Goal: Task Accomplishment & Management: Use online tool/utility

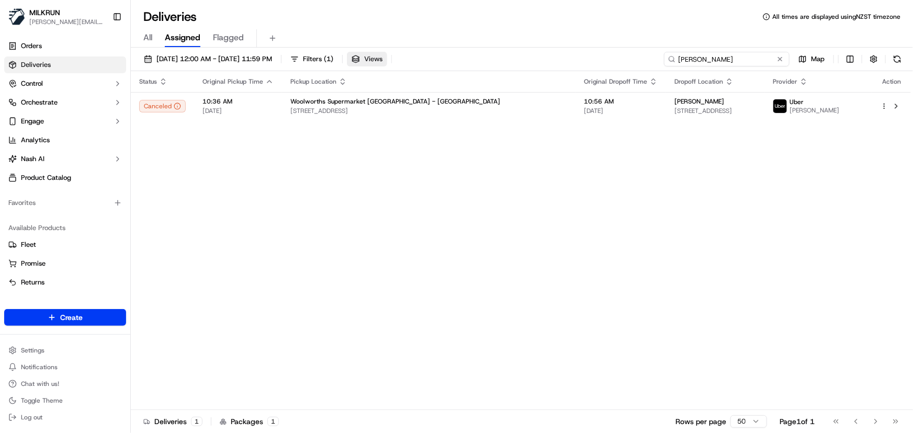
drag, startPoint x: 0, startPoint y: 0, endPoint x: 392, endPoint y: 57, distance: 395.7
click at [392, 57] on div "18/09/2025 12:00 AM - 18/09/2025 11:59 PM Filters ( 1 ) Views Vijay kapoor Map" at bounding box center [522, 61] width 783 height 19
paste input "419aa285-f4dc-4fae-a1c9-6babe22c89ba"
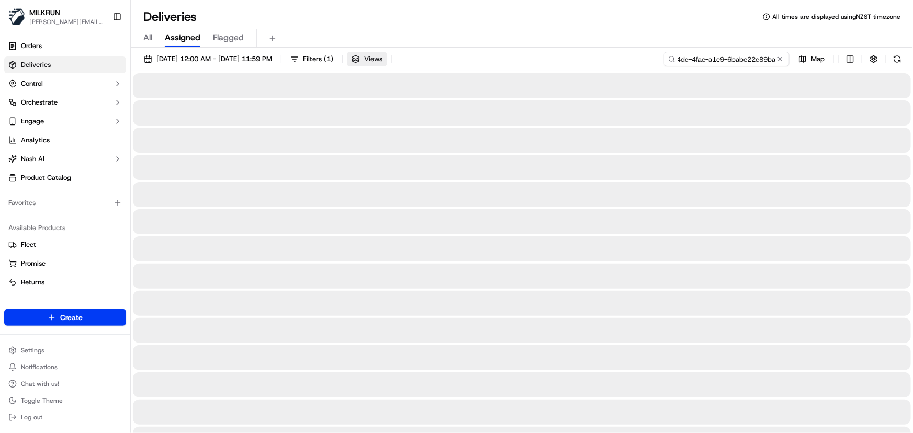
type input "419aa285-f4dc-4fae-a1c9-6babe22c89ba"
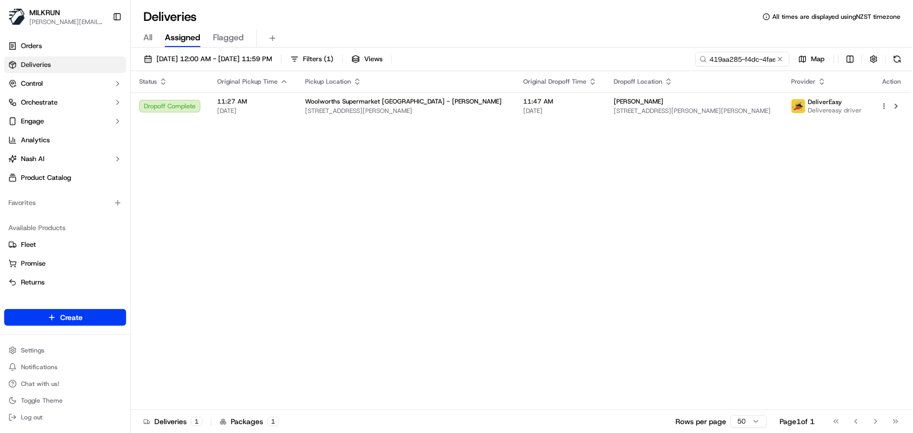
click at [410, 159] on div "Status Original Pickup Time Pickup Location Original Dropoff Time Dropoff Locat…" at bounding box center [521, 240] width 780 height 339
click at [244, 220] on div "Status Original Pickup Time Pickup Location Original Dropoff Time Dropoff Locat…" at bounding box center [521, 240] width 780 height 339
click at [203, 186] on div "Status Original Pickup Time Pickup Location Original Dropoff Time Dropoff Locat…" at bounding box center [521, 240] width 780 height 339
click at [372, 112] on span "8 Eagle Way, Hamilton, Waikato 3200, NZ" at bounding box center [406, 111] width 202 height 8
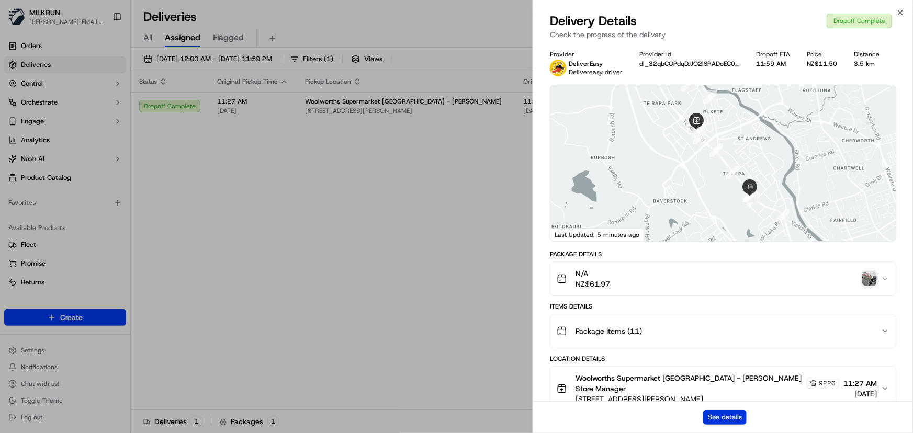
click at [722, 419] on button "See details" at bounding box center [724, 417] width 43 height 15
click at [898, 13] on icon "button" at bounding box center [901, 12] width 8 height 8
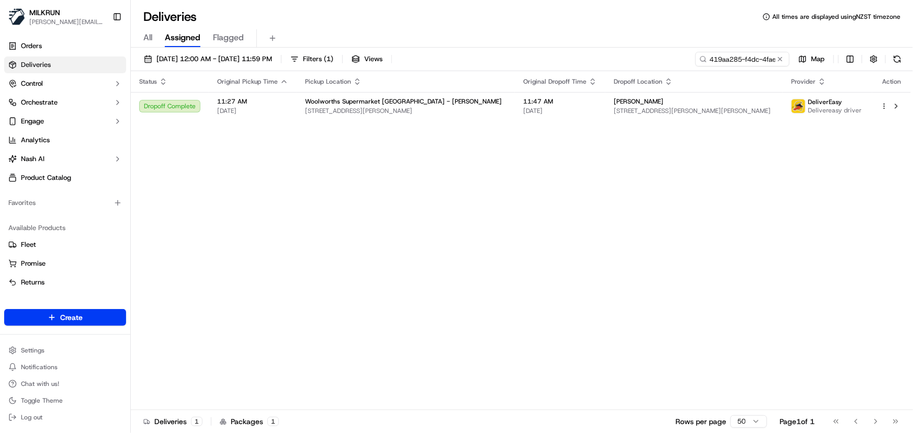
click at [518, 241] on div "Status Original Pickup Time Pickup Location Original Dropoff Time Dropoff Locat…" at bounding box center [521, 240] width 780 height 339
click at [779, 59] on button at bounding box center [780, 59] width 10 height 10
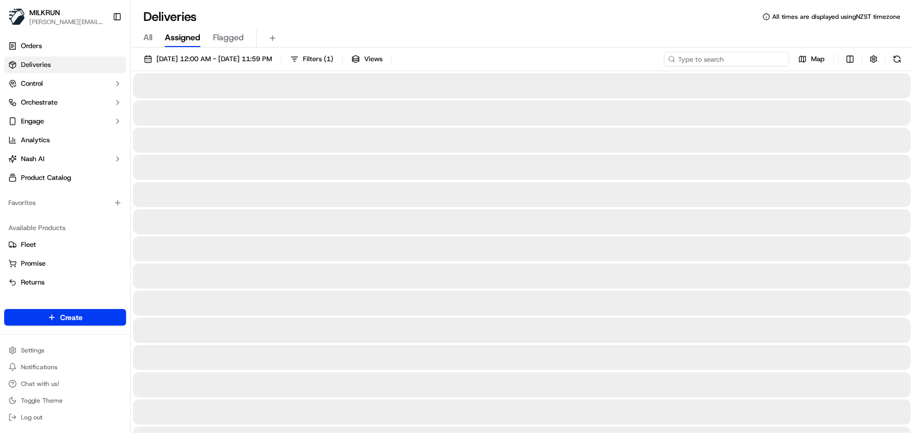
click at [740, 60] on input at bounding box center [727, 59] width 126 height 15
paste input "[PERSON_NAME]"
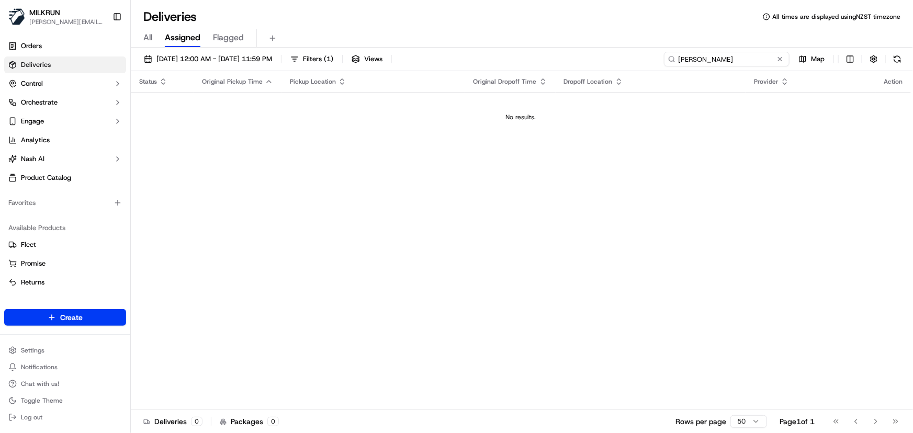
type input "[PERSON_NAME]"
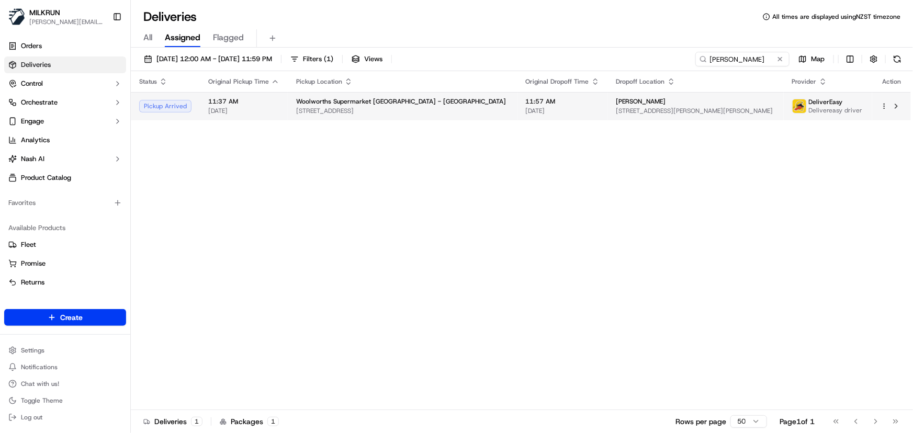
click at [443, 103] on div "Woolworths Supermarket NZ - Lynnmall" at bounding box center [402, 101] width 213 height 8
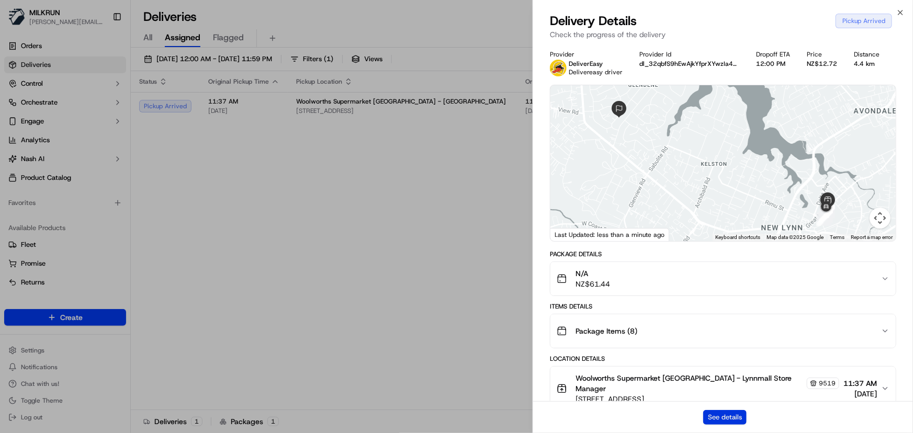
click at [718, 422] on button "See details" at bounding box center [724, 417] width 43 height 15
click at [897, 14] on icon "button" at bounding box center [901, 12] width 8 height 8
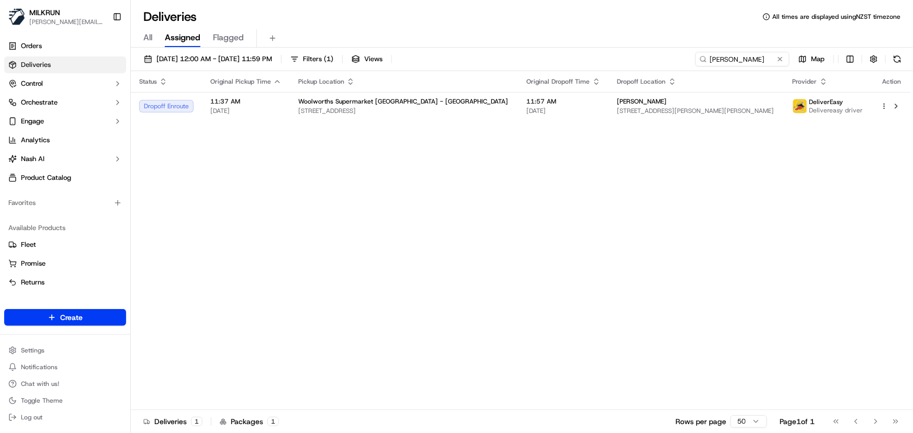
click at [350, 284] on div "Status Original Pickup Time Pickup Location Original Dropoff Time Dropoff Locat…" at bounding box center [521, 240] width 780 height 339
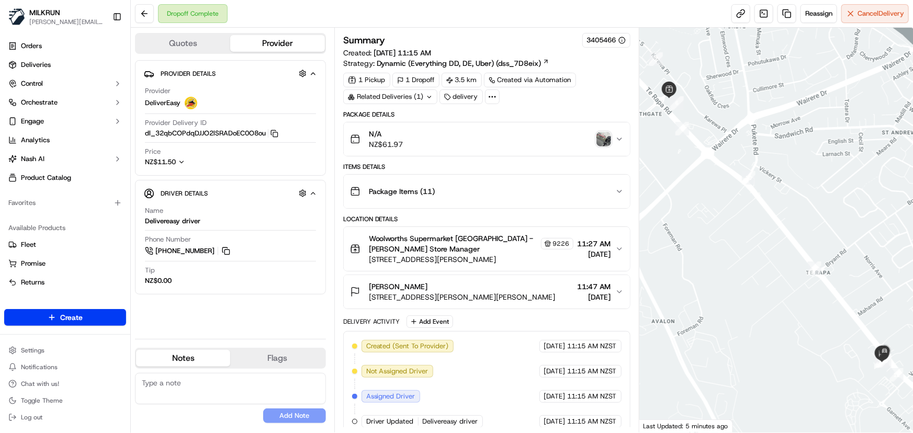
click at [468, 283] on div "[PERSON_NAME]" at bounding box center [462, 287] width 187 height 10
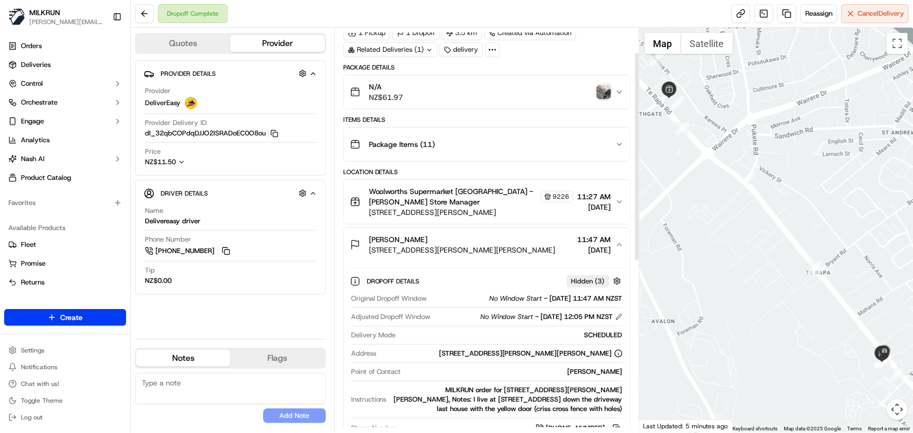
scroll to position [95, 0]
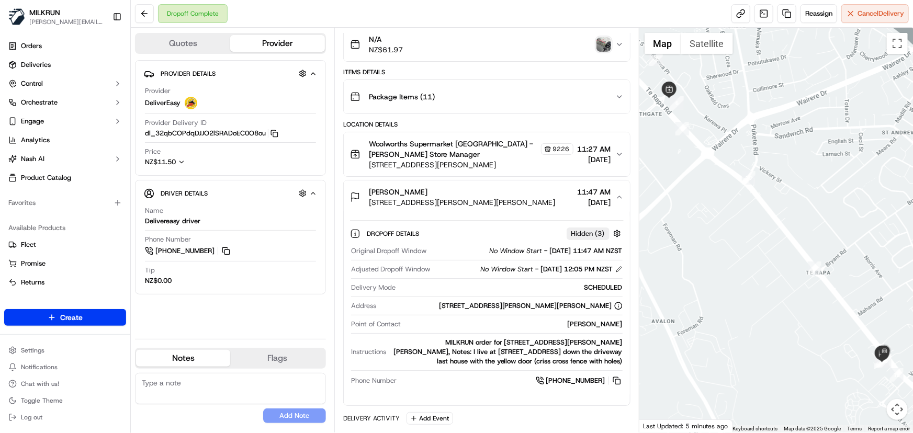
click at [232, 305] on div "Provider Details Hidden ( 4 ) Provider DeliverEasy Provider Delivery ID dl_32qb…" at bounding box center [230, 195] width 191 height 271
click at [600, 44] on img "button" at bounding box center [604, 44] width 15 height 15
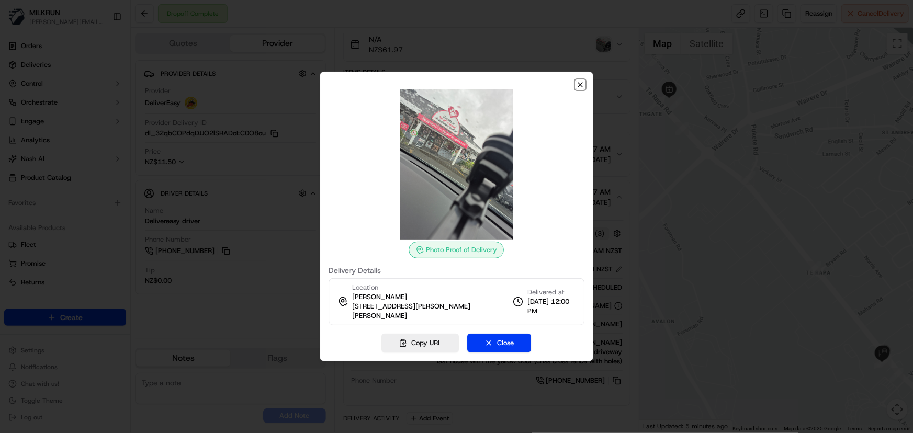
click at [580, 84] on icon "button" at bounding box center [580, 85] width 4 height 4
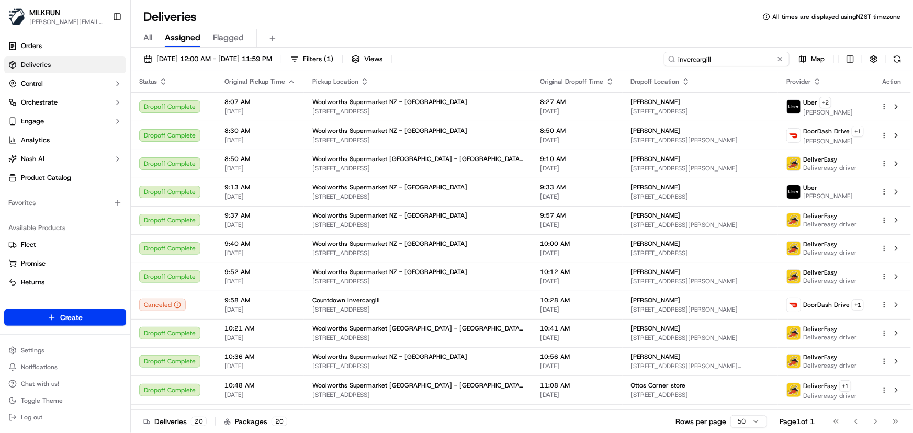
drag, startPoint x: 761, startPoint y: 60, endPoint x: 195, endPoint y: 0, distance: 568.4
click at [197, 1] on div "Deliveries All times are displayed using NZST timezone All Assigned Flagged [DA…" at bounding box center [522, 216] width 783 height 433
paste input "[PERSON_NAME]"
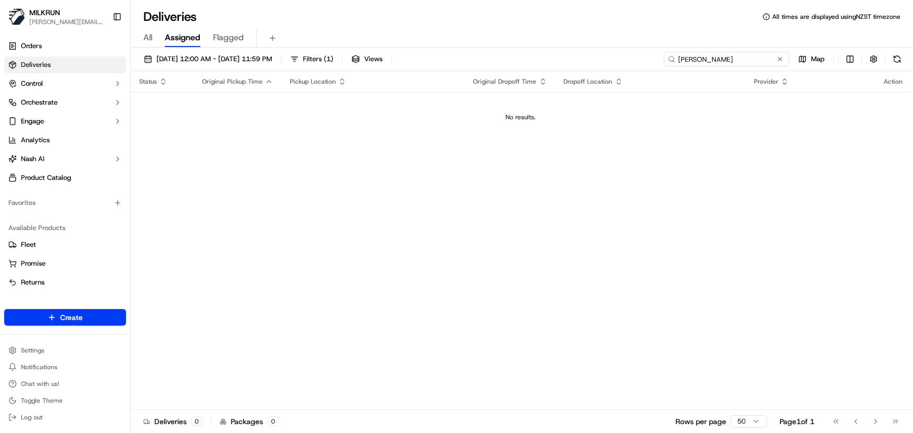
type input "Tessa Slater"
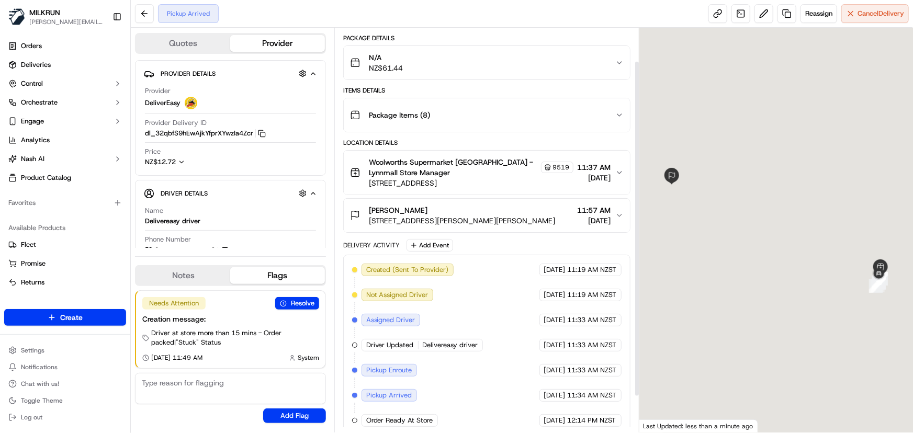
scroll to position [83, 0]
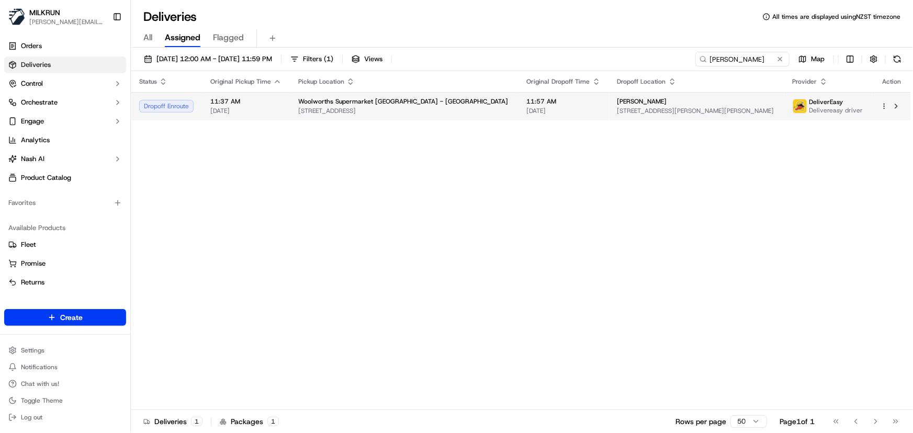
click at [372, 111] on span "[STREET_ADDRESS]" at bounding box center [404, 111] width 212 height 8
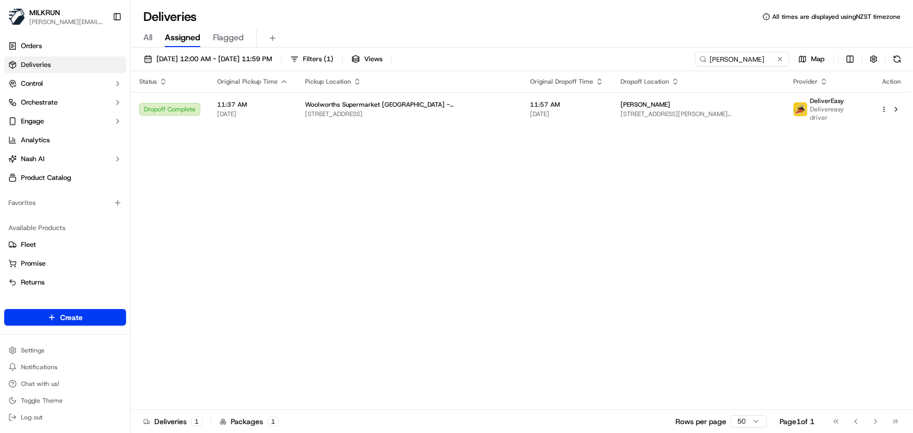
click at [326, 191] on div "Status Original Pickup Time Pickup Location Original Dropoff Time Dropoff Locat…" at bounding box center [521, 240] width 780 height 339
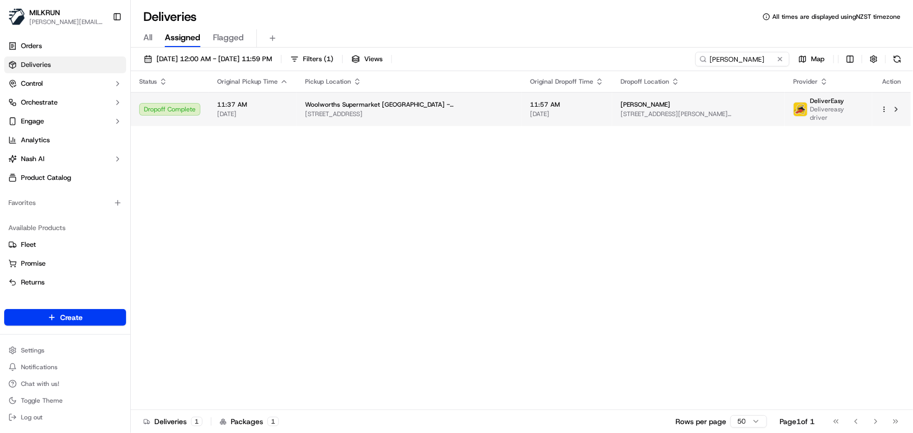
click at [372, 102] on span "Woolworths Supermarket NZ - Lynnmall" at bounding box center [409, 104] width 208 height 8
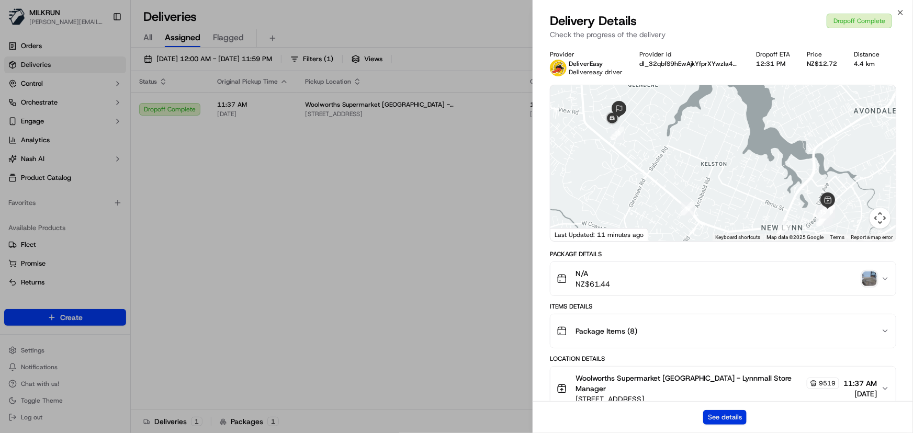
click at [724, 420] on button "See details" at bounding box center [724, 417] width 43 height 15
click at [901, 10] on icon "button" at bounding box center [901, 12] width 8 height 8
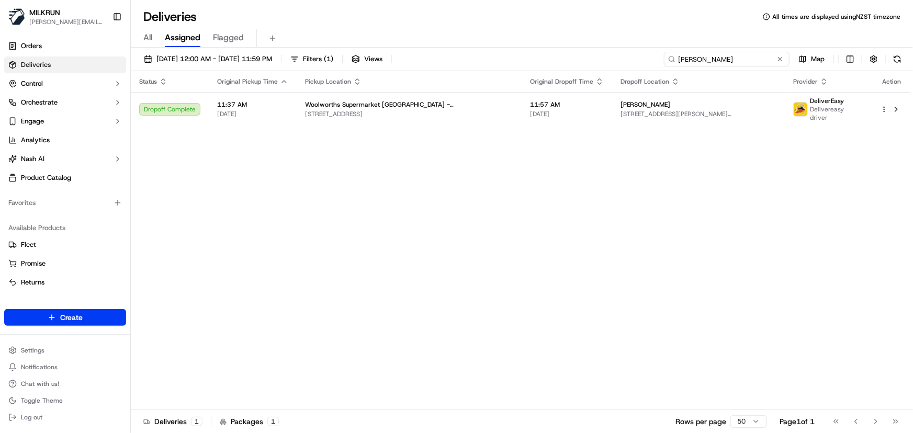
drag, startPoint x: 772, startPoint y: 58, endPoint x: 325, endPoint y: 8, distance: 449.8
click at [335, 10] on div "Deliveries All times are displayed using NZST timezone All Assigned Flagged 18/…" at bounding box center [522, 216] width 783 height 433
paste input "[PERSON_NAME]"
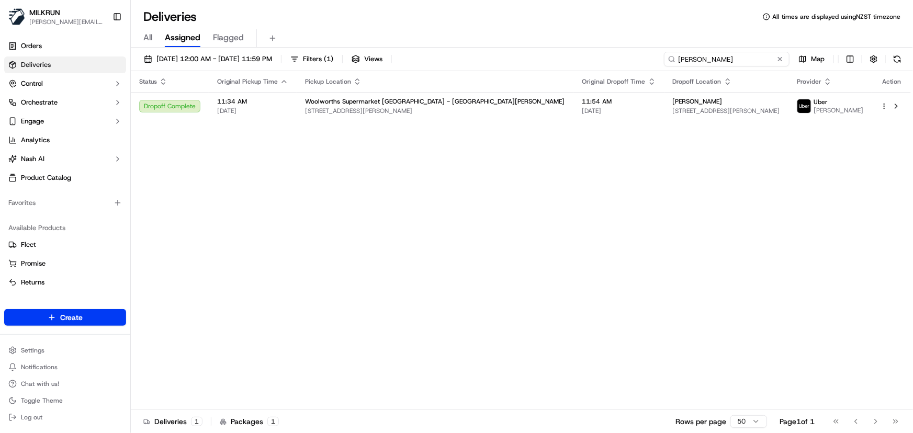
type input "[PERSON_NAME]"
click at [443, 241] on div "Status Original Pickup Time Pickup Location Original Dropoff Time Dropoff Locat…" at bounding box center [521, 240] width 780 height 339
click at [410, 286] on div "Status Original Pickup Time Pickup Location Original Dropoff Time Dropoff Locat…" at bounding box center [521, 240] width 780 height 339
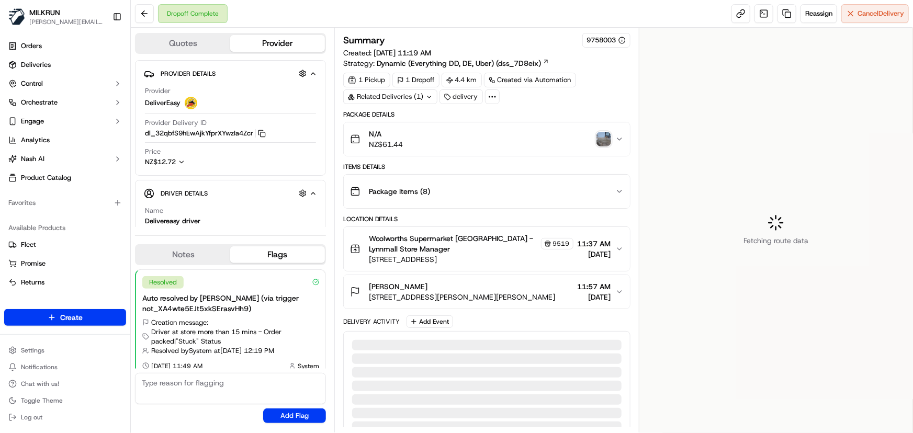
scroll to position [7, 0]
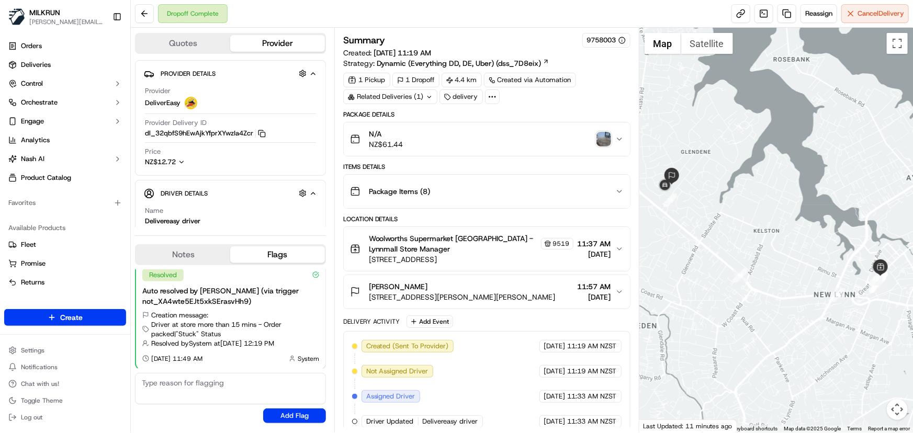
click at [601, 141] on img "button" at bounding box center [604, 139] width 15 height 15
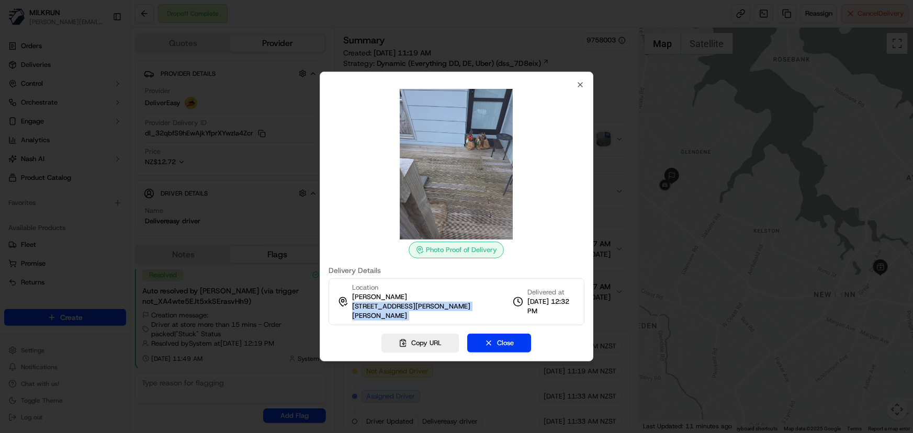
drag, startPoint x: 516, startPoint y: 311, endPoint x: 350, endPoint y: 315, distance: 166.0
click at [350, 315] on div "Location [PERSON_NAME] [STREET_ADDRESS][PERSON_NAME][PERSON_NAME] Delivered at …" at bounding box center [457, 301] width 256 height 47
copy div "[STREET_ADDRESS][PERSON_NAME][PERSON_NAME]"
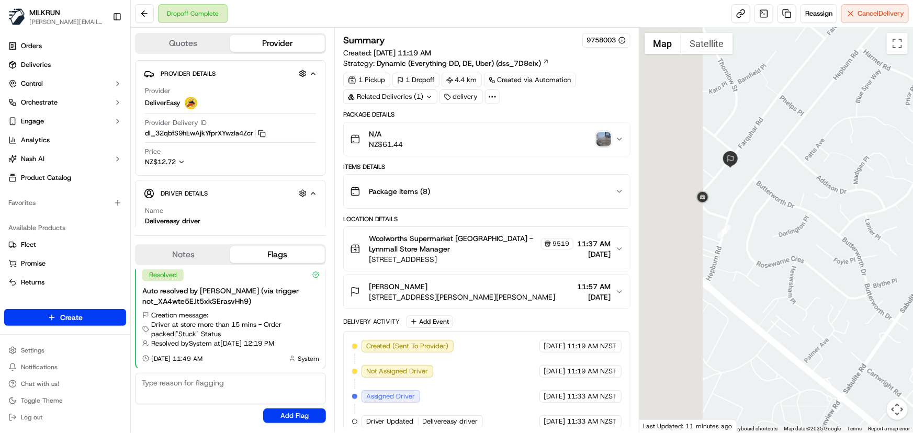
drag, startPoint x: 686, startPoint y: 172, endPoint x: 758, endPoint y: 230, distance: 92.3
click at [758, 230] on div at bounding box center [777, 230] width 274 height 405
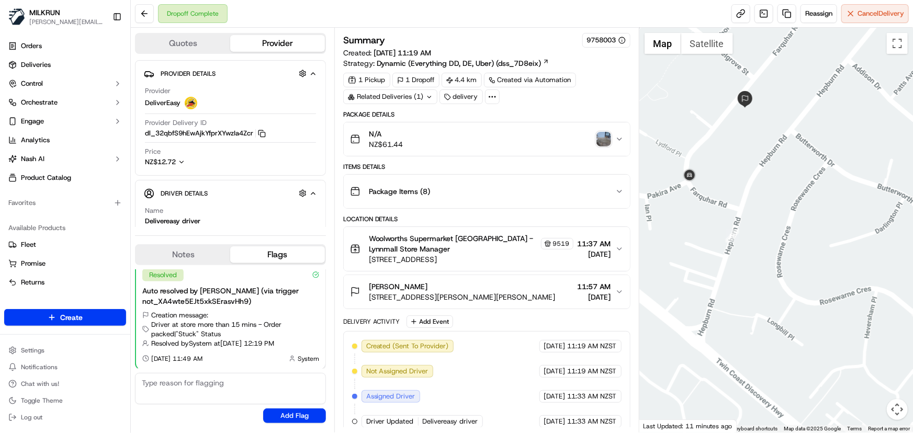
click at [605, 143] on img "button" at bounding box center [604, 139] width 15 height 15
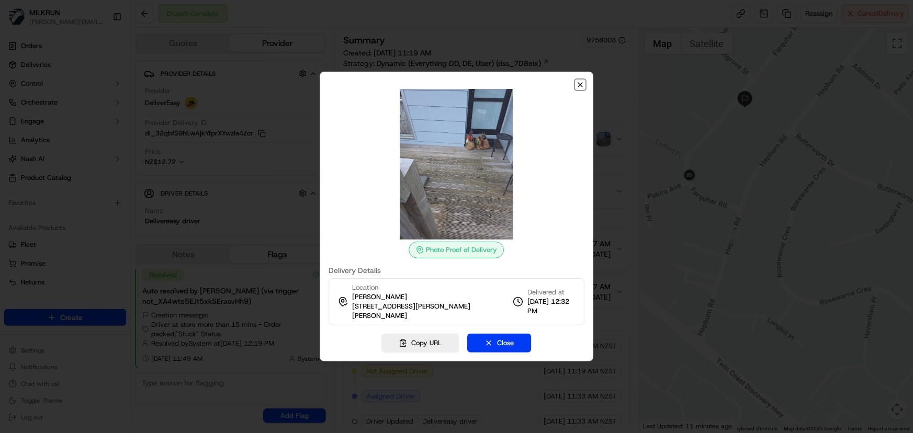
click at [578, 89] on icon "button" at bounding box center [580, 85] width 8 height 8
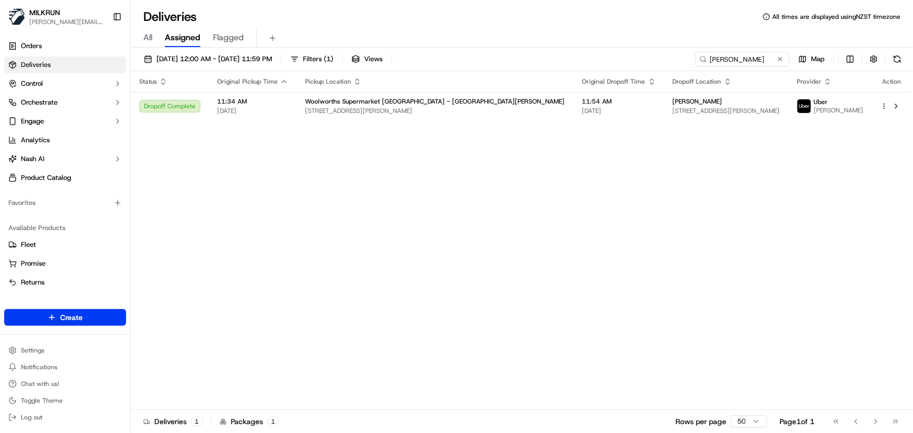
drag, startPoint x: 598, startPoint y: 238, endPoint x: 596, endPoint y: 232, distance: 6.1
click at [598, 238] on div "Status Original Pickup Time Pickup Location Original Dropoff Time Dropoff Locat…" at bounding box center [521, 240] width 780 height 339
click at [583, 110] on span "[DATE]" at bounding box center [620, 111] width 74 height 8
click at [419, 201] on div "Status Original Pickup Time Pickup Location Original Dropoff Time Dropoff Locat…" at bounding box center [521, 240] width 780 height 339
click at [673, 111] on span "[STREET_ADDRESS][PERSON_NAME]" at bounding box center [727, 111] width 108 height 8
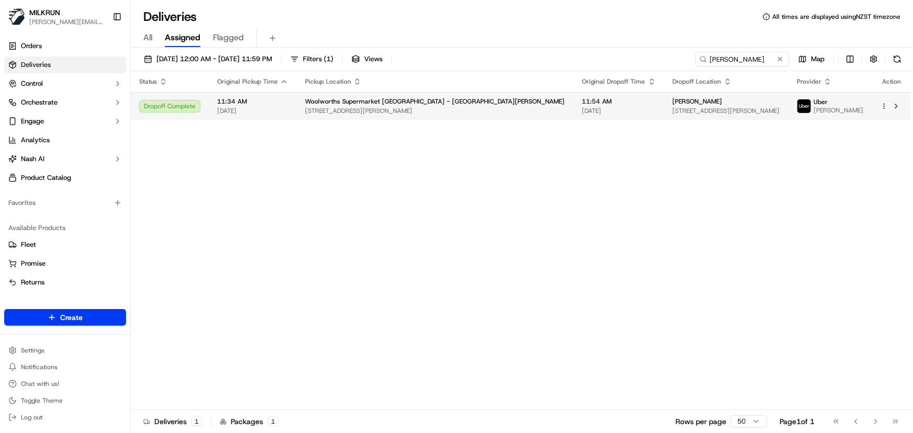
click at [583, 107] on span "[DATE]" at bounding box center [620, 111] width 74 height 8
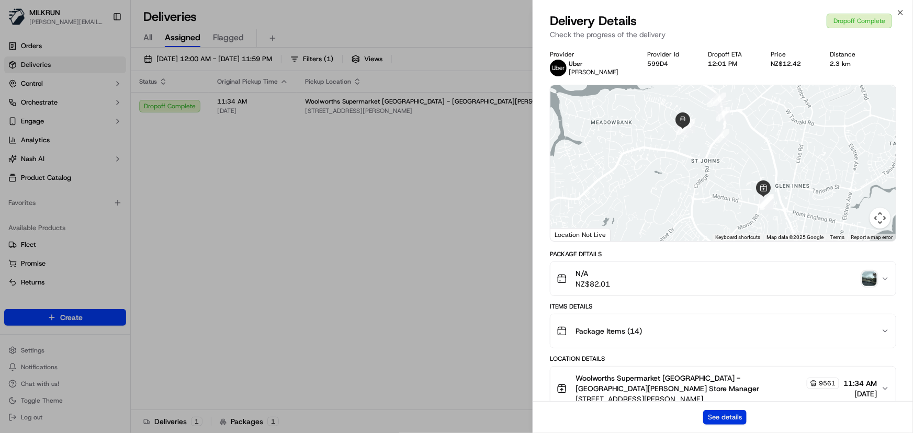
click at [717, 411] on button "See details" at bounding box center [724, 417] width 43 height 15
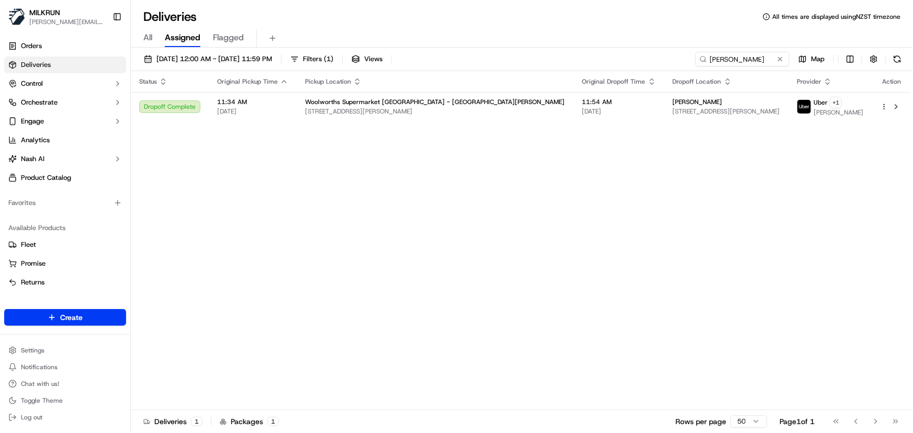
click at [686, 201] on div "Status Original Pickup Time Pickup Location Original Dropoff Time Dropoff Locat…" at bounding box center [521, 240] width 780 height 339
click at [473, 105] on div "Woolworths Supermarket NZ - St Johns" at bounding box center [435, 102] width 261 height 8
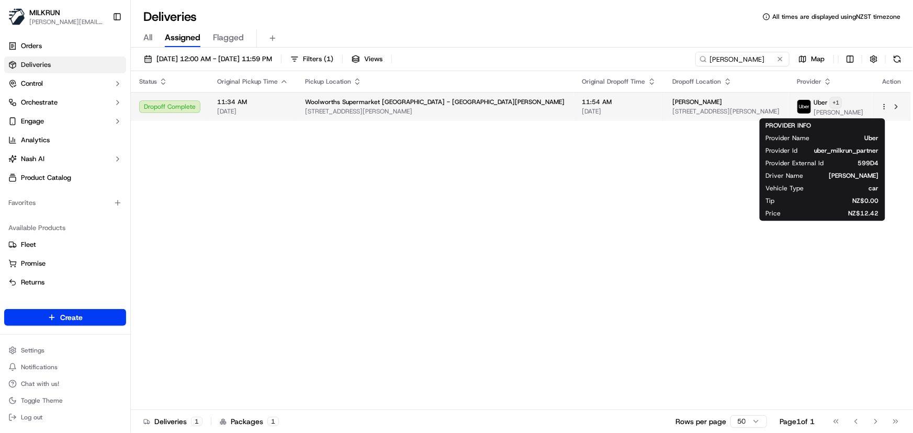
click at [830, 104] on html "MILKRUN irene.salaivao@woolworths.co.nz Toggle Sidebar Orders Deliveries Contro…" at bounding box center [456, 216] width 913 height 433
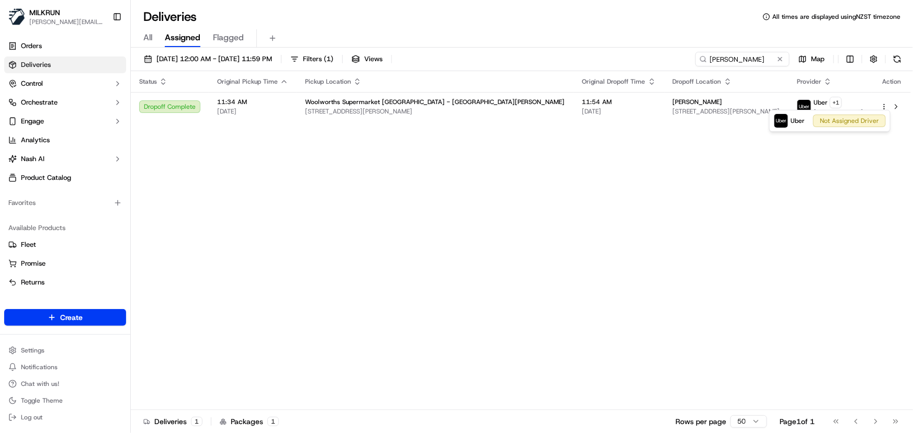
click at [502, 226] on html "MILKRUN irene.salaivao@woolworths.co.nz Toggle Sidebar Orders Deliveries Contro…" at bounding box center [456, 216] width 913 height 433
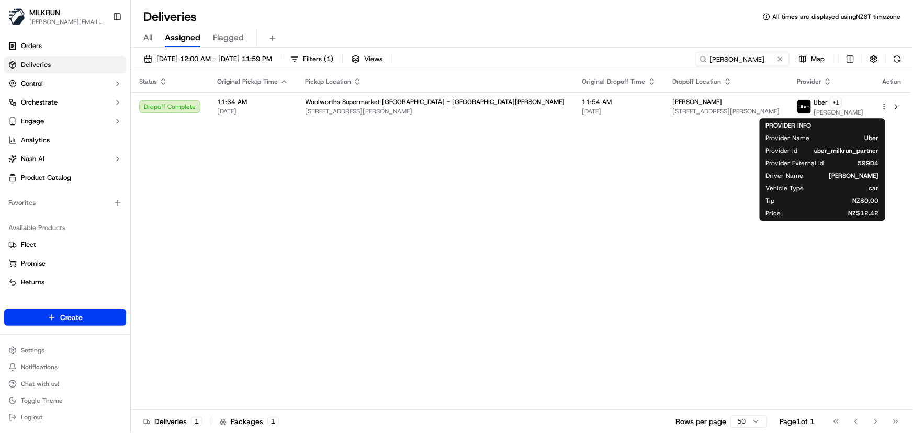
click at [487, 191] on div "Status Original Pickup Time Pickup Location Original Dropoff Time Dropoff Locat…" at bounding box center [521, 240] width 780 height 339
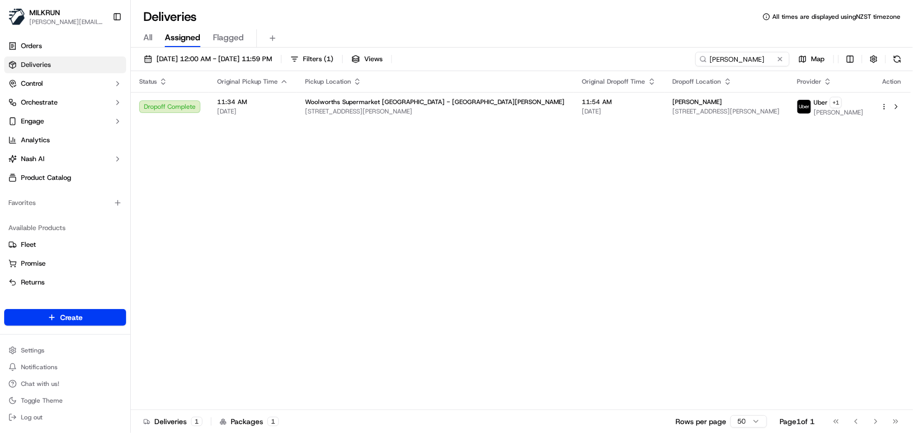
click at [498, 297] on div "Status Original Pickup Time Pickup Location Original Dropoff Time Dropoff Locat…" at bounding box center [521, 240] width 780 height 339
click at [827, 105] on html "MILKRUN irene.salaivao@woolworths.co.nz Toggle Sidebar Orders Deliveries Contro…" at bounding box center [456, 216] width 913 height 433
click at [639, 193] on html "MILKRUN irene.salaivao@woolworths.co.nz Toggle Sidebar Orders Deliveries Contro…" at bounding box center [456, 216] width 913 height 433
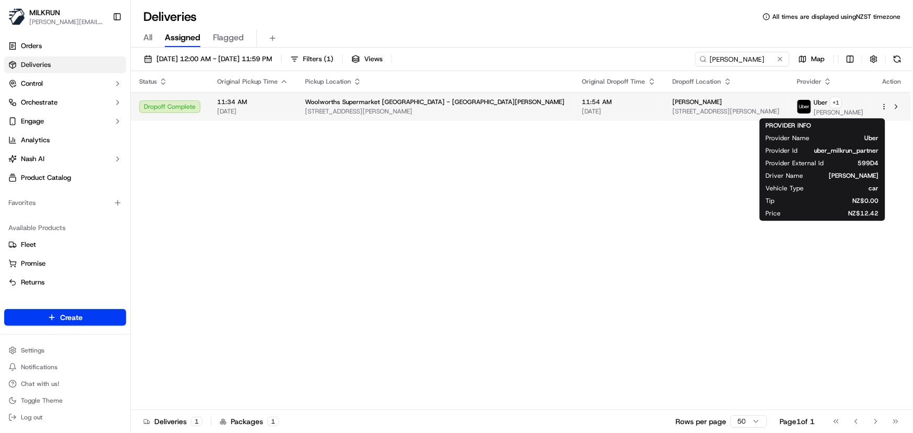
click at [673, 105] on span "[PERSON_NAME]" at bounding box center [698, 102] width 50 height 8
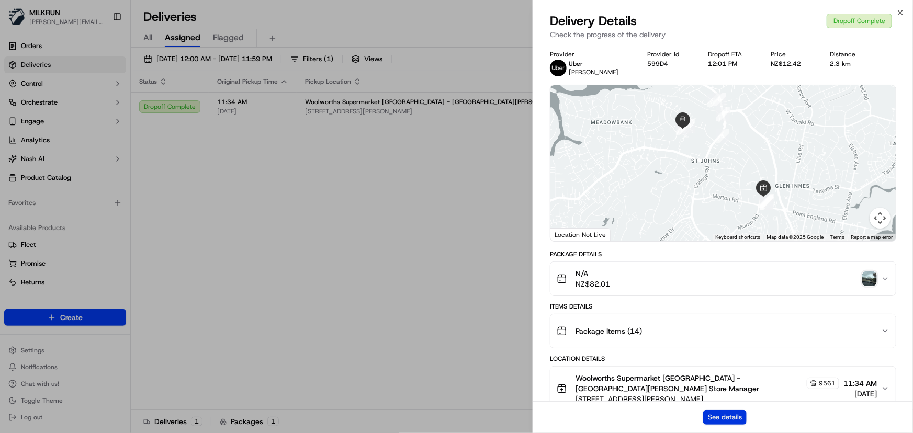
click at [717, 418] on button "See details" at bounding box center [724, 417] width 43 height 15
click at [898, 15] on icon "button" at bounding box center [901, 12] width 8 height 8
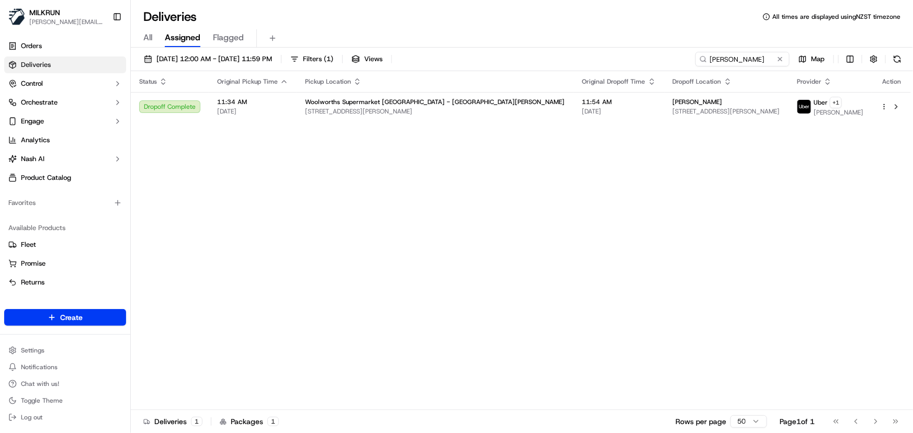
click at [362, 249] on div "Status Original Pickup Time Pickup Location Original Dropoff Time Dropoff Locat…" at bounding box center [521, 240] width 780 height 339
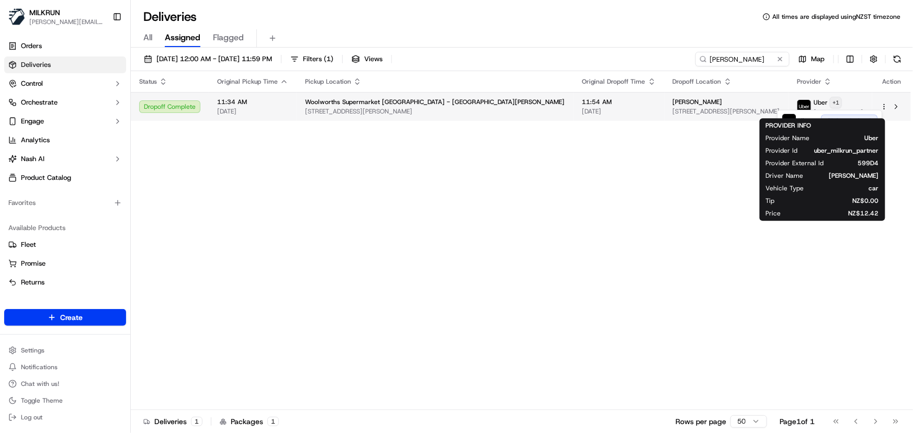
click at [831, 107] on html "MILKRUN irene.salaivao@woolworths.co.nz Toggle Sidebar Orders Deliveries Contro…" at bounding box center [456, 216] width 913 height 433
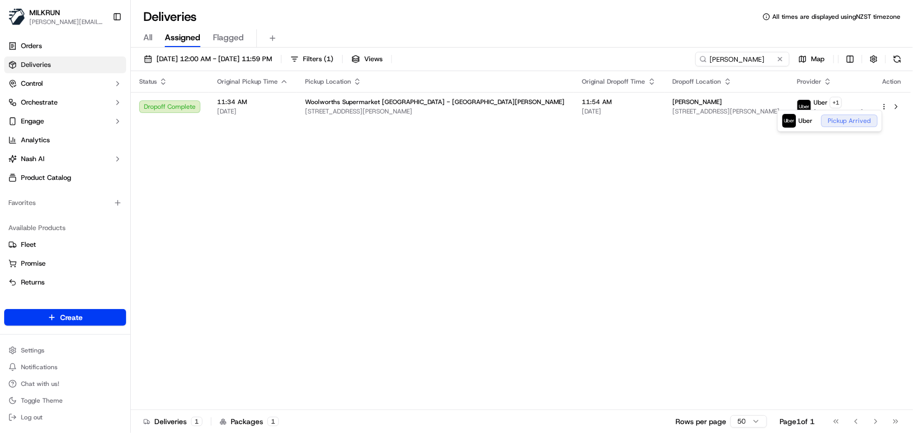
click at [646, 216] on html "MILKRUN irene.salaivao@woolworths.co.nz Toggle Sidebar Orders Deliveries Contro…" at bounding box center [456, 216] width 913 height 433
click at [363, 308] on div "Status Original Pickup Time Pickup Location Original Dropoff Time Dropoff Locat…" at bounding box center [521, 240] width 780 height 339
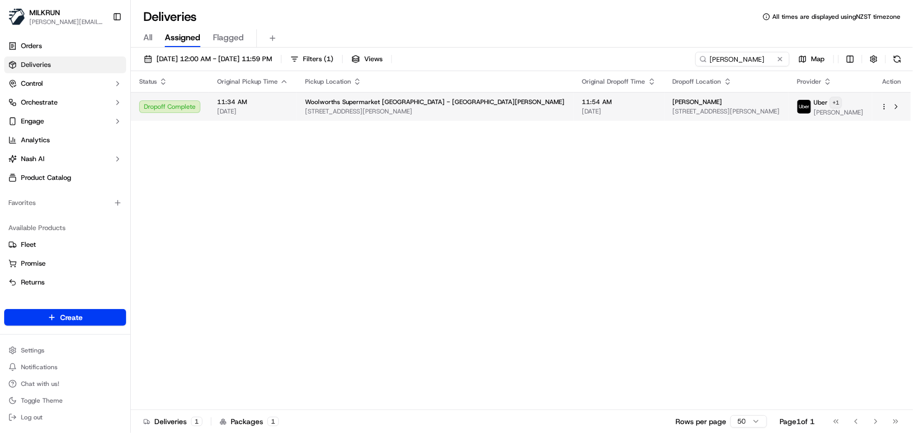
click at [842, 106] on html "MILKRUN irene.salaivao@woolworths.co.nz Toggle Sidebar Orders Deliveries Contro…" at bounding box center [456, 216] width 913 height 433
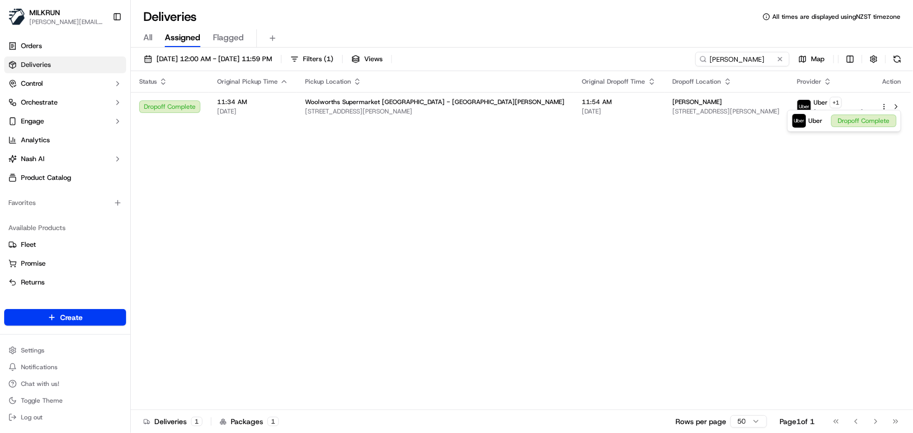
click at [510, 113] on html "MILKRUN irene.salaivao@woolworths.co.nz Toggle Sidebar Orders Deliveries Contro…" at bounding box center [456, 216] width 913 height 433
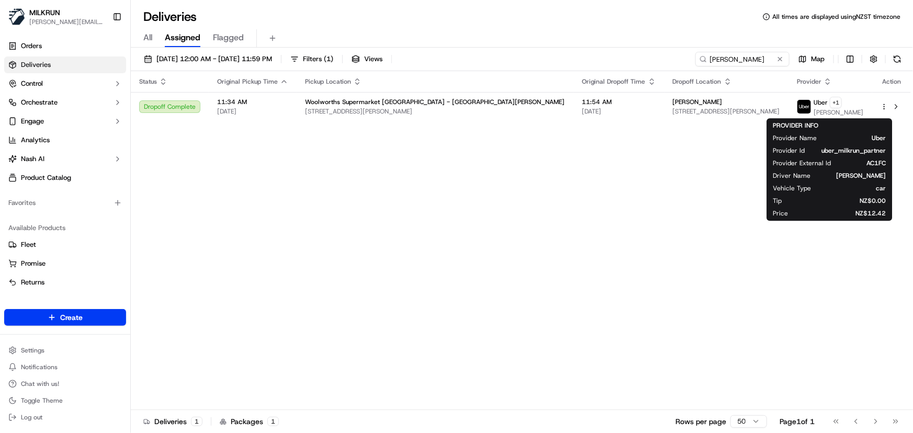
click at [583, 113] on span "[DATE]" at bounding box center [620, 111] width 74 height 8
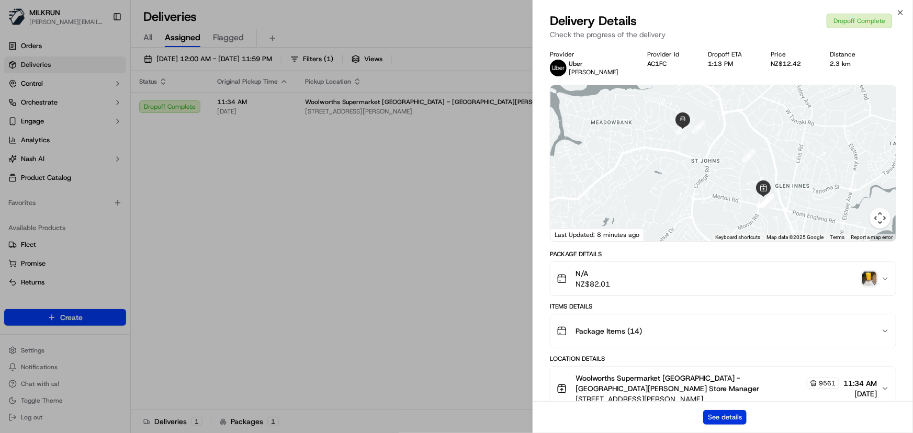
click at [718, 420] on button "See details" at bounding box center [724, 417] width 43 height 15
click at [900, 13] on icon "button" at bounding box center [901, 12] width 4 height 4
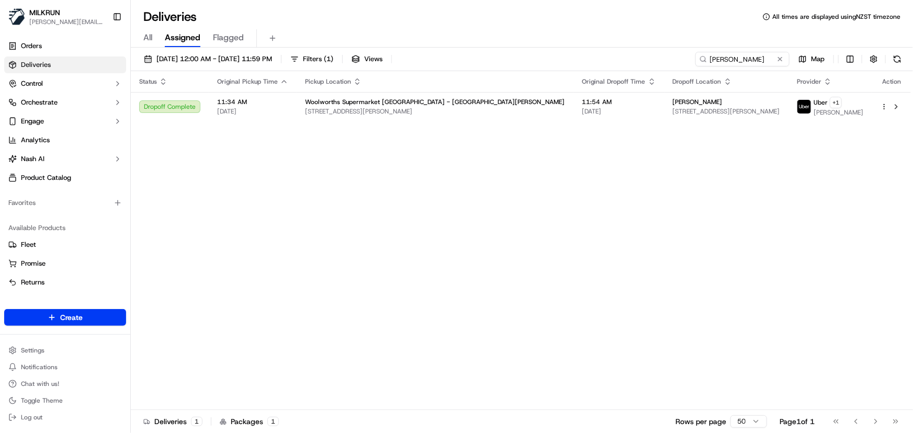
click at [384, 183] on div "Status Original Pickup Time Pickup Location Original Dropoff Time Dropoff Locat…" at bounding box center [521, 240] width 780 height 339
drag, startPoint x: 766, startPoint y: 59, endPoint x: 136, endPoint y: 71, distance: 629.8
click at [159, 75] on div "18/09/2025 12:00 AM - 18/09/2025 11:59 PM Filters ( 1 ) Views Amanda Walker Map…" at bounding box center [522, 242] width 783 height 388
paste input "[PERSON_NAME]"
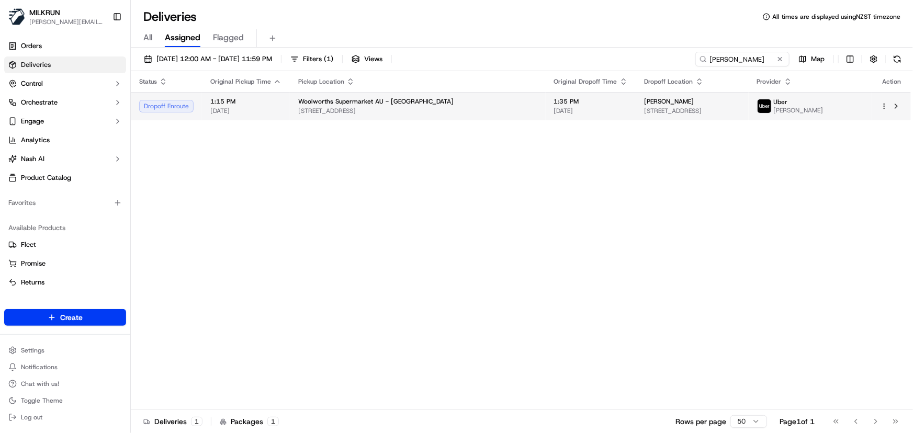
click at [887, 108] on html "MILKRUN irene.salaivao@woolworths.co.nz Toggle Sidebar Orders Deliveries Contro…" at bounding box center [456, 216] width 913 height 433
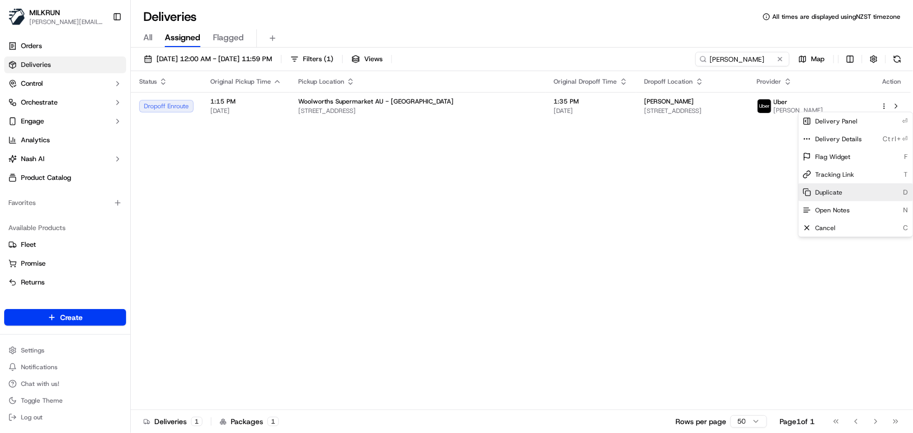
click at [837, 194] on span "Duplicate" at bounding box center [828, 192] width 27 height 8
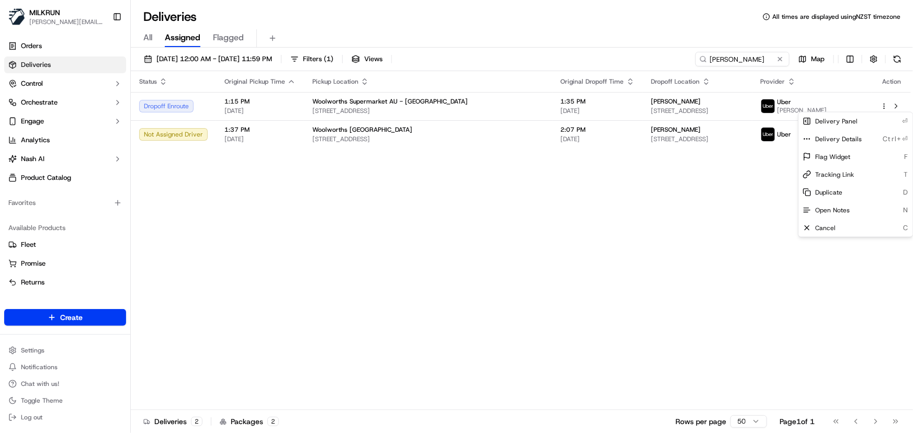
click at [523, 252] on html "MILKRUN irene.salaivao@woolworths.co.nz Toggle Sidebar Orders Deliveries Contro…" at bounding box center [456, 216] width 913 height 433
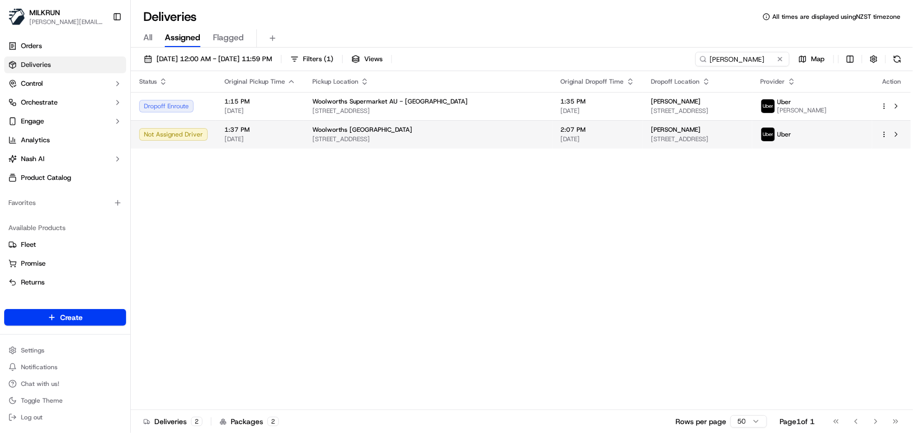
click at [885, 135] on html "MILKRUN irene.salaivao@woolworths.co.nz Toggle Sidebar Orders Deliveries Contro…" at bounding box center [456, 216] width 913 height 433
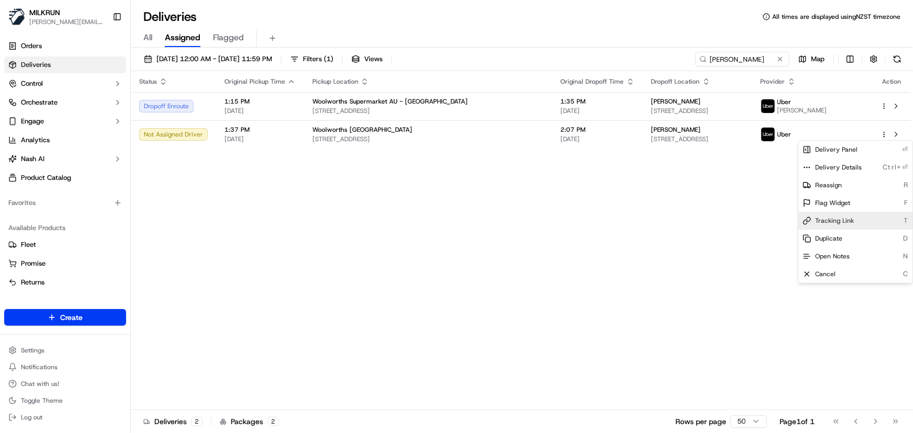
click at [839, 221] on span "Tracking Link" at bounding box center [834, 221] width 39 height 8
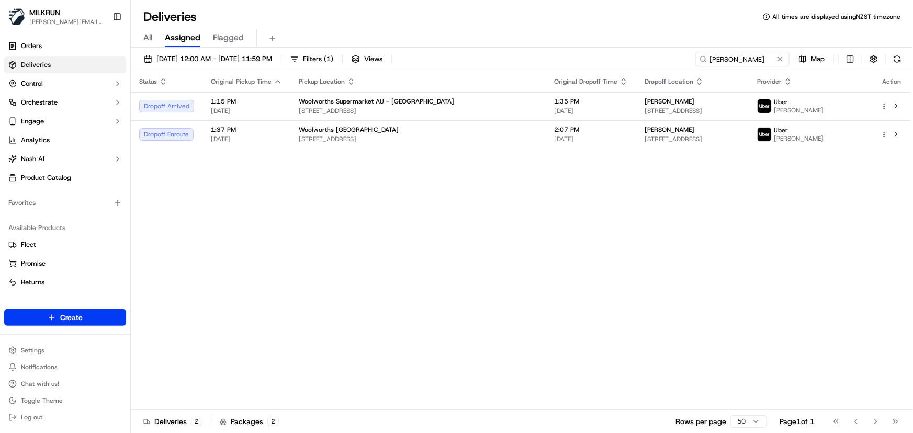
drag, startPoint x: 755, startPoint y: 53, endPoint x: 637, endPoint y: 61, distance: 118.0
click at [635, 60] on html "MILKRUN irene.salaivao@woolworths.co.nz Toggle Sidebar Orders Deliveries Contro…" at bounding box center [456, 216] width 913 height 433
paste input "Mary Vlamo"
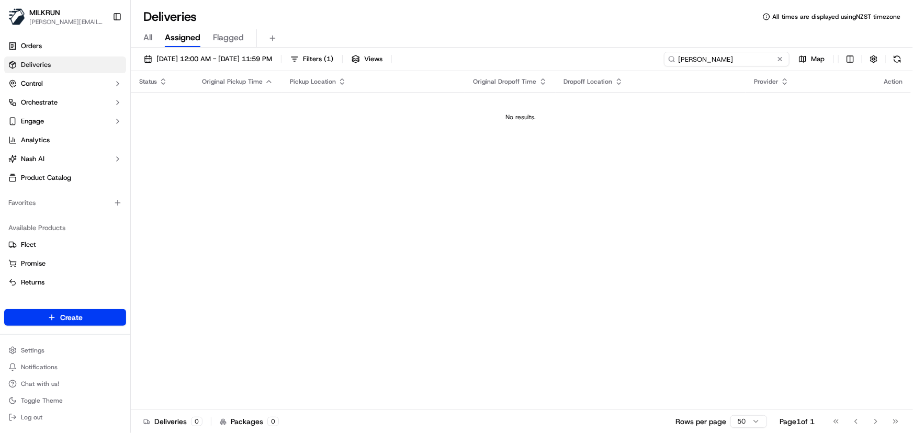
type input "Mary Vlamos"
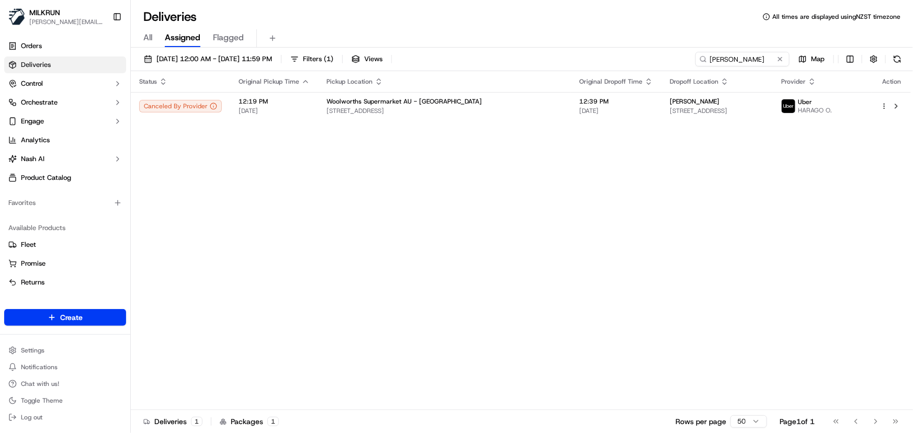
click at [522, 225] on div "Status Original Pickup Time Pickup Location Original Dropoff Time Dropoff Locat…" at bounding box center [521, 240] width 780 height 339
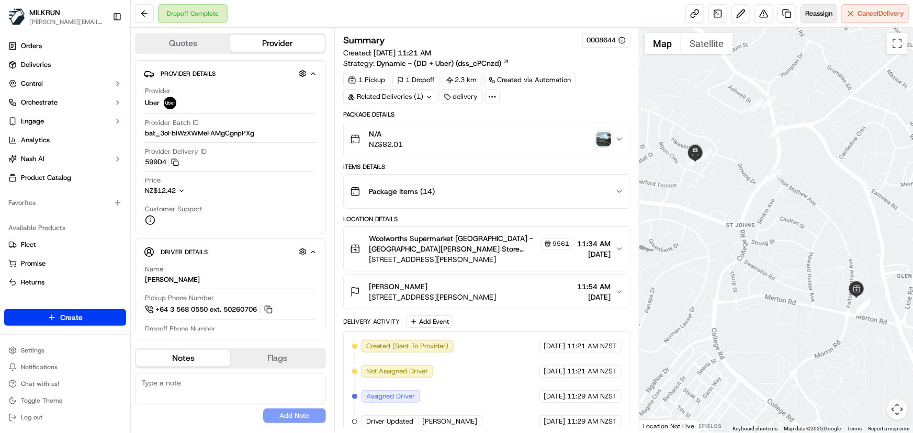
click at [821, 15] on span "Reassign" at bounding box center [819, 13] width 27 height 9
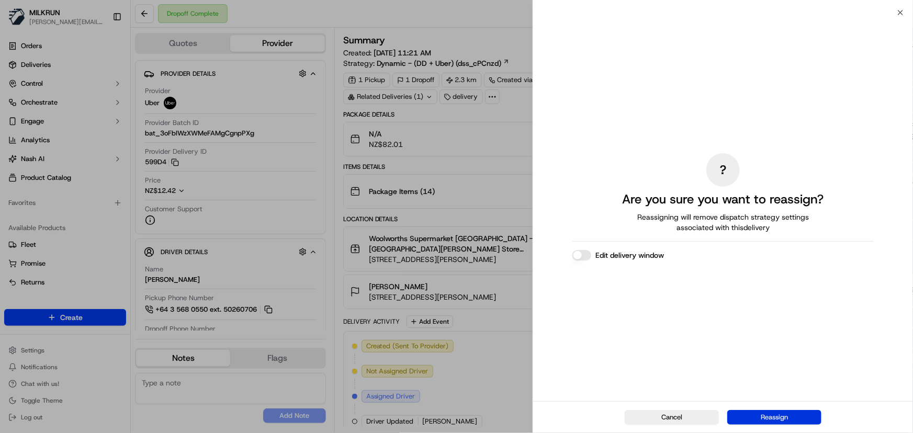
click at [762, 418] on button "Reassign" at bounding box center [775, 417] width 94 height 15
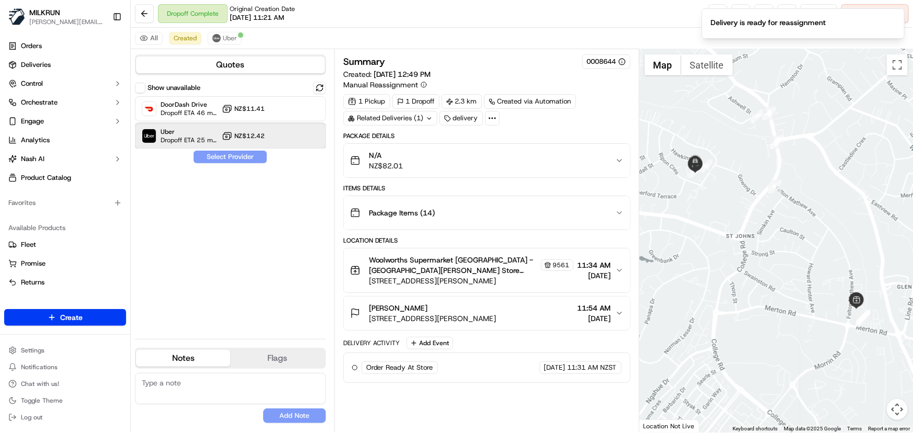
click at [311, 138] on div "Uber Dropoff ETA 25 minutes NZ$12.42" at bounding box center [230, 136] width 191 height 25
click at [256, 155] on button "Assign Provider" at bounding box center [230, 157] width 74 height 13
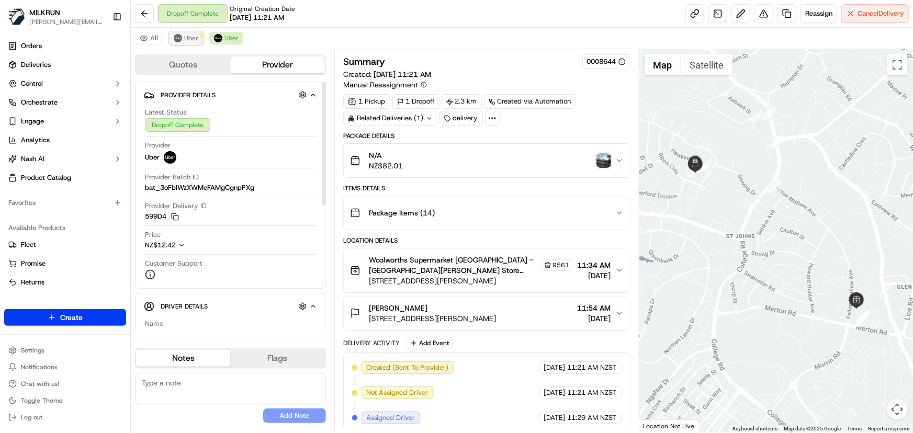
click at [179, 38] on img at bounding box center [178, 38] width 8 height 8
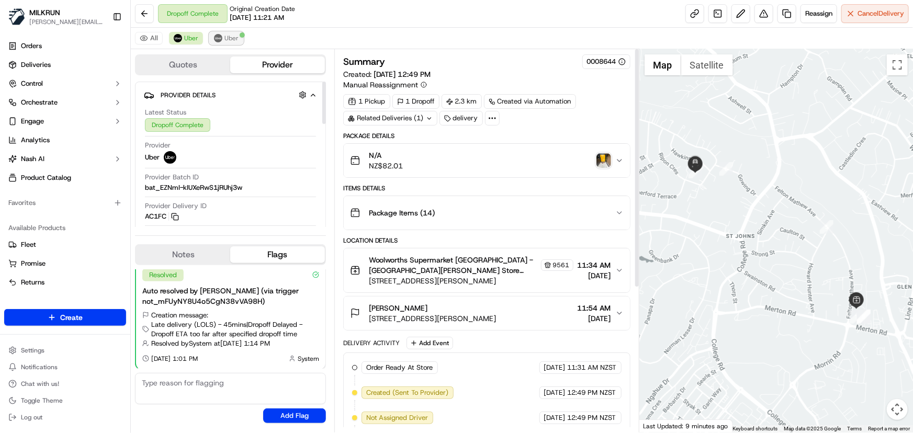
click at [228, 37] on span "Uber" at bounding box center [232, 38] width 14 height 8
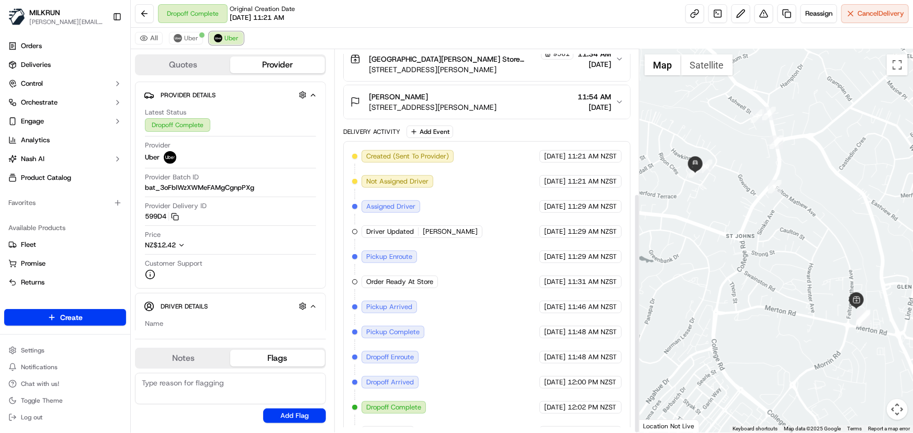
scroll to position [229, 0]
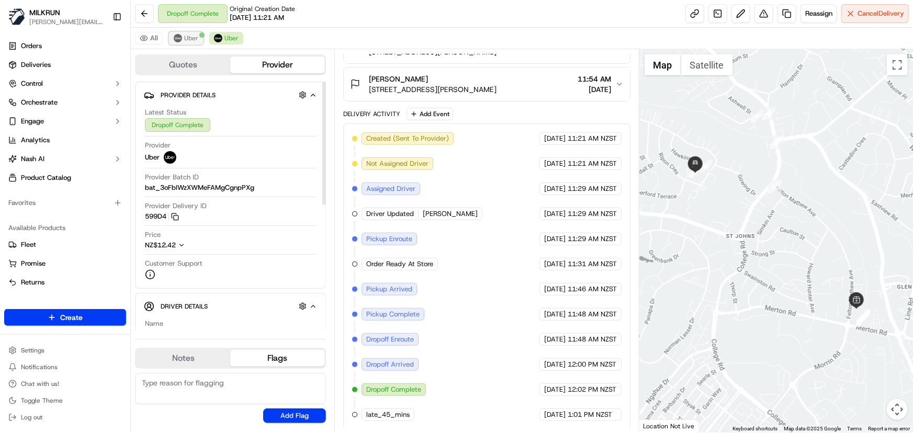
click at [182, 41] on button "Uber" at bounding box center [186, 38] width 34 height 13
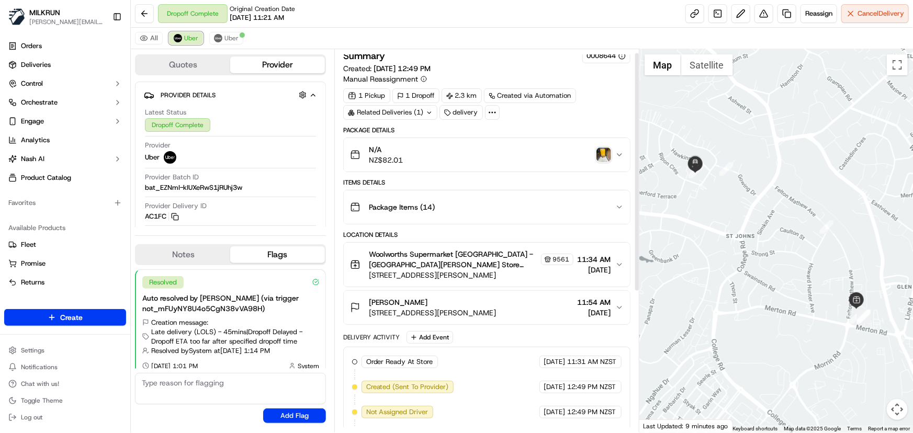
scroll to position [0, 0]
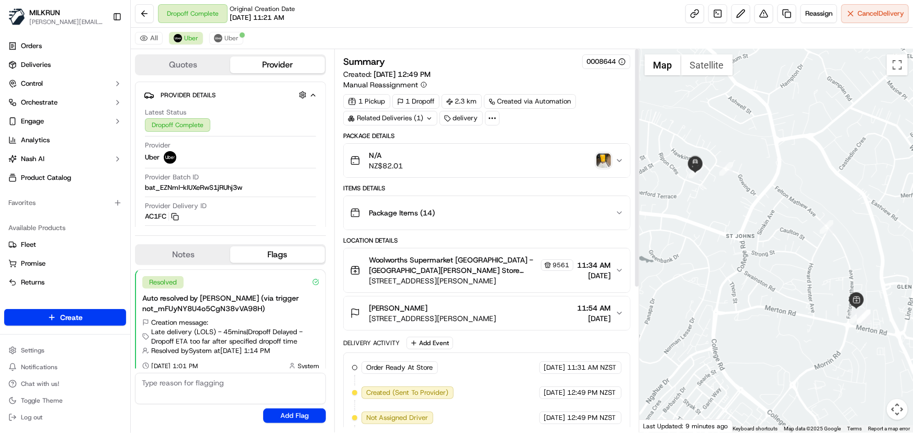
click at [602, 162] on img "button" at bounding box center [604, 160] width 15 height 15
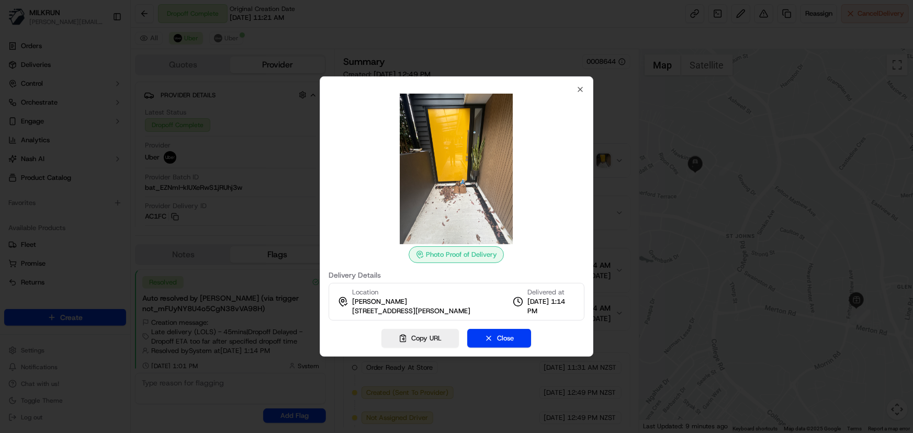
drag, startPoint x: 389, startPoint y: 318, endPoint x: 351, endPoint y: 305, distance: 39.7
click at [352, 307] on span "[STREET_ADDRESS][PERSON_NAME]" at bounding box center [411, 311] width 118 height 9
copy span "[STREET_ADDRESS][PERSON_NAME]"
click at [579, 85] on icon "button" at bounding box center [580, 89] width 8 height 8
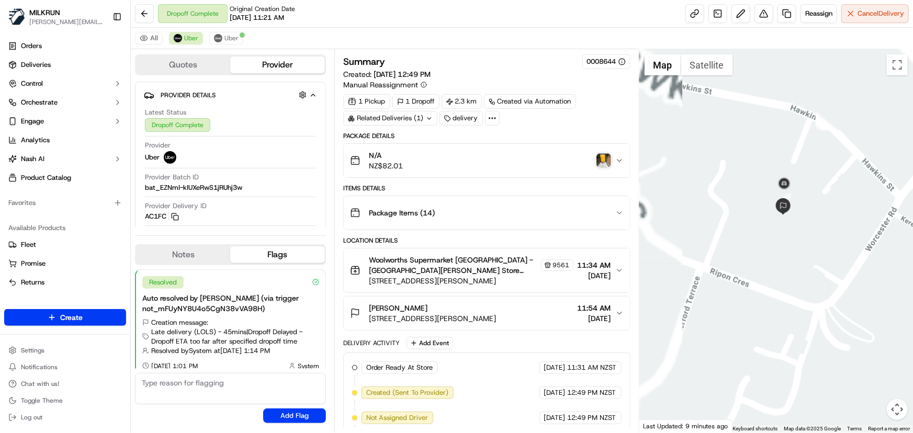
drag, startPoint x: 686, startPoint y: 115, endPoint x: 828, endPoint y: 280, distance: 218.2
click at [829, 280] on div at bounding box center [777, 241] width 274 height 384
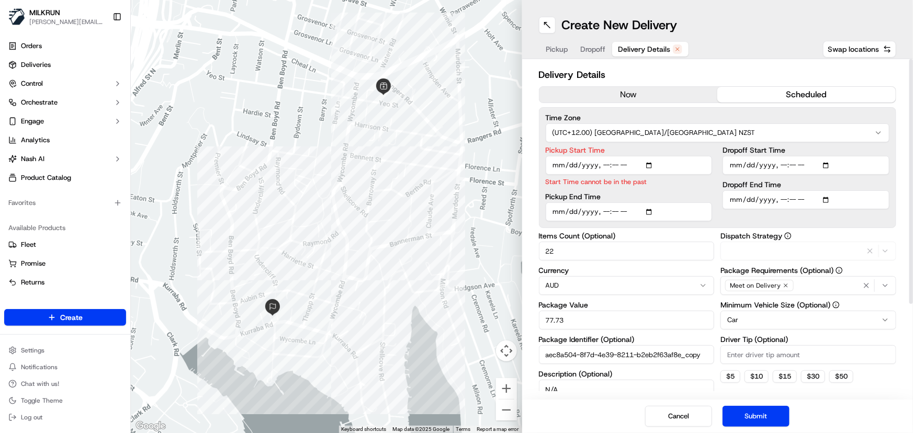
click at [647, 52] on span "Delivery Details" at bounding box center [645, 49] width 52 height 10
click at [593, 91] on button "now" at bounding box center [629, 95] width 178 height 16
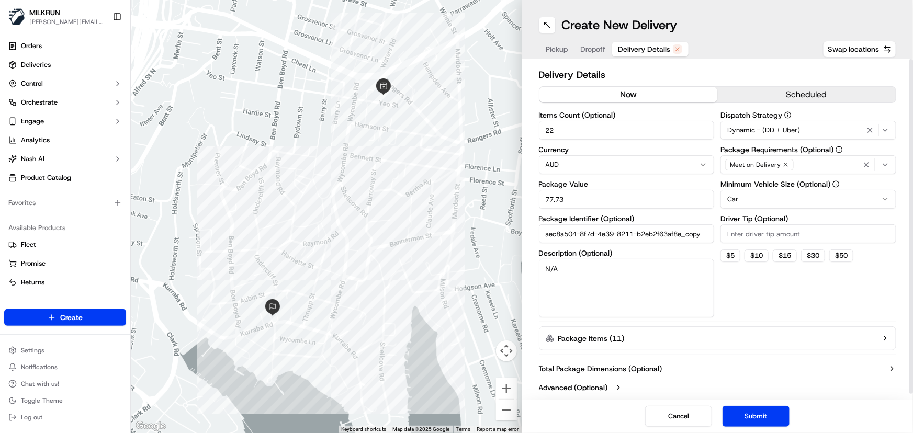
drag, startPoint x: 579, startPoint y: 130, endPoint x: 275, endPoint y: 126, distance: 303.6
click at [275, 127] on div "← Move left → Move right ↑ Move up ↓ Move down + Zoom in - Zoom out Home Jump l…" at bounding box center [522, 216] width 783 height 433
type input "8"
click at [743, 411] on button "Submit" at bounding box center [756, 416] width 67 height 21
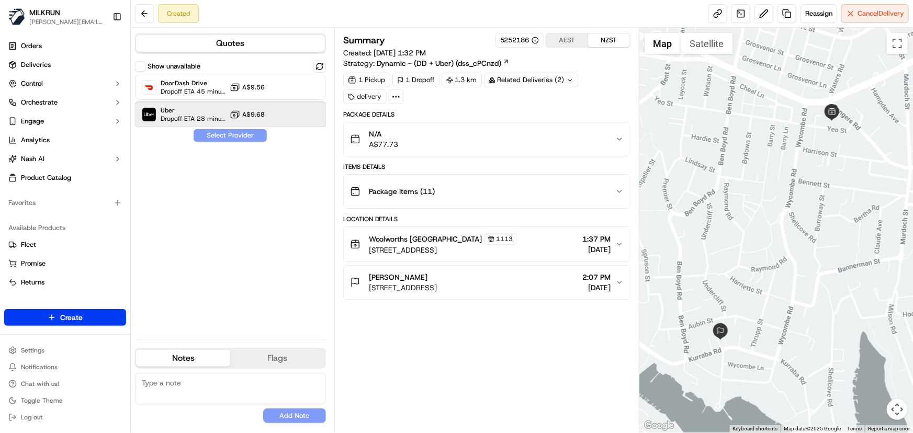
click at [299, 122] on div "Uber Dropoff ETA 28 minutes A$9.68" at bounding box center [230, 114] width 191 height 25
click at [250, 136] on button "Assign Provider" at bounding box center [230, 135] width 74 height 13
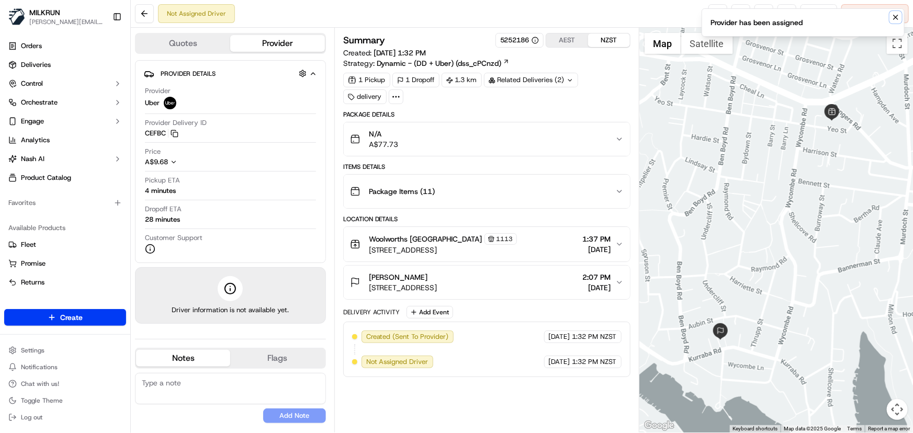
click at [893, 19] on icon "Notifications (F8)" at bounding box center [896, 17] width 8 height 8
click at [718, 13] on link at bounding box center [718, 13] width 19 height 19
